Goal: Find specific page/section: Find specific page/section

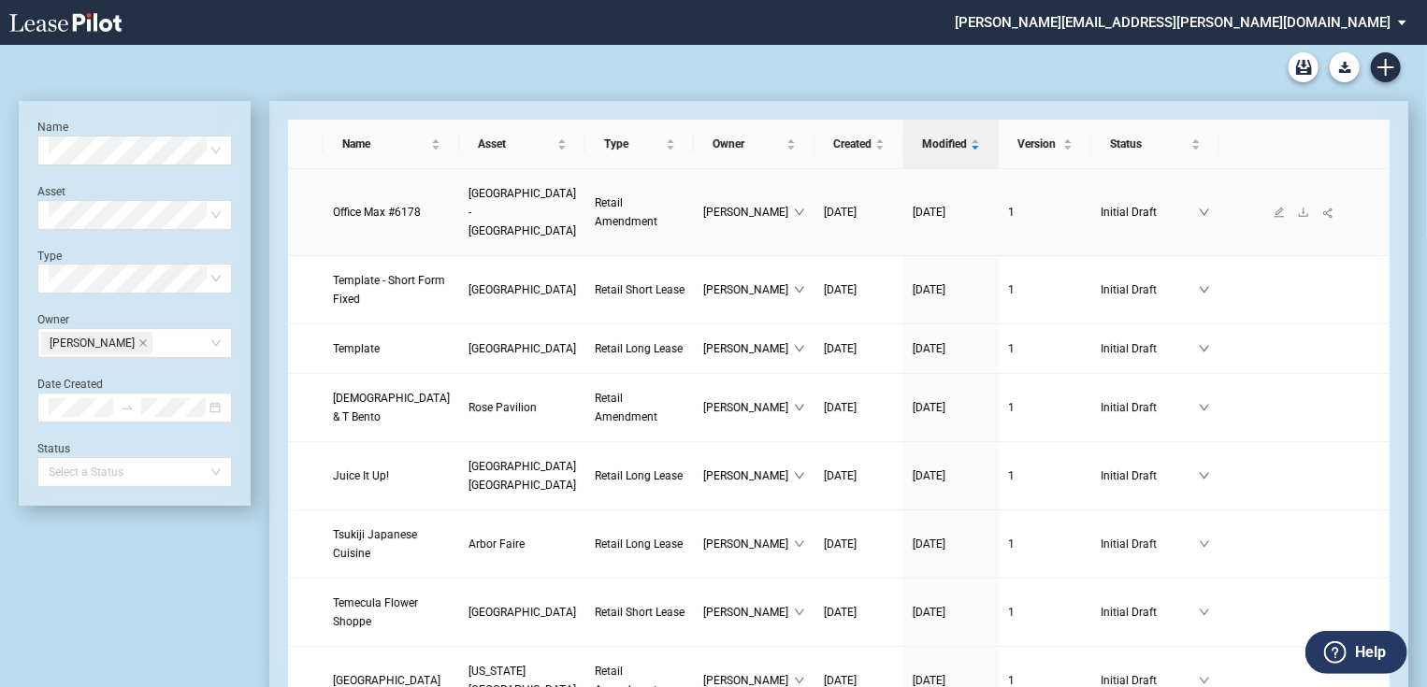
click at [348, 206] on span "Office Max #6178" at bounding box center [377, 212] width 88 height 13
